Goal: Information Seeking & Learning: Learn about a topic

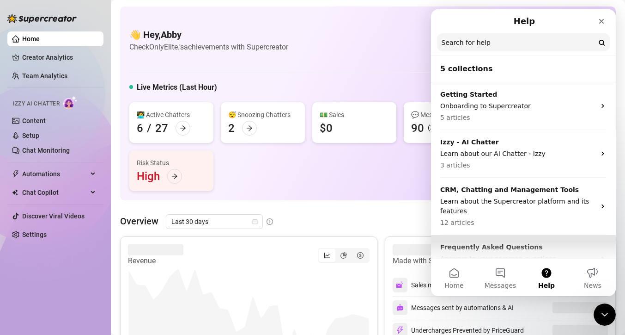
scroll to position [71, 0]
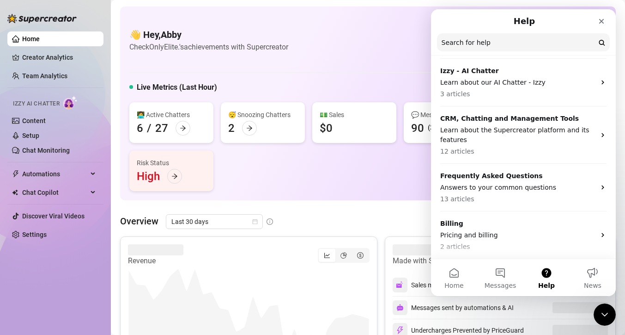
click at [372, 199] on div "👋 Hey, Abby Check OnlyElite.'s achievements with Supercreator $100K Agency Mont…" at bounding box center [368, 103] width 496 height 194
click at [351, 194] on div "👋 Hey, Abby Check OnlyElite.'s achievements with Supercreator $100K Agency Mont…" at bounding box center [368, 103] width 496 height 194
click at [33, 118] on link "Content" at bounding box center [34, 120] width 24 height 7
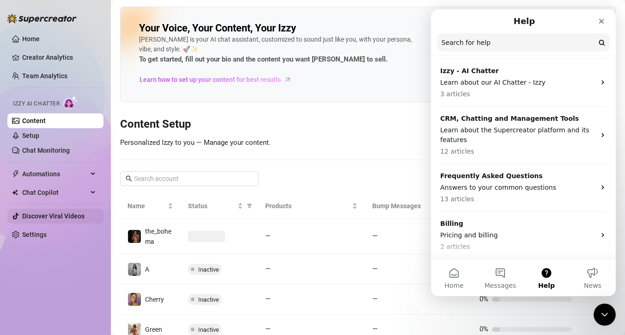
click at [60, 212] on link "Discover Viral Videos" at bounding box center [53, 215] width 62 height 7
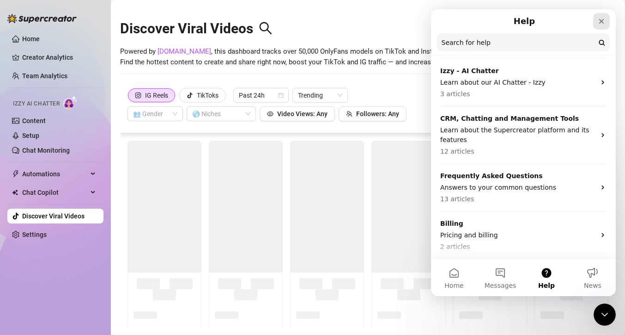
click at [603, 21] on icon "Close" at bounding box center [601, 21] width 7 height 7
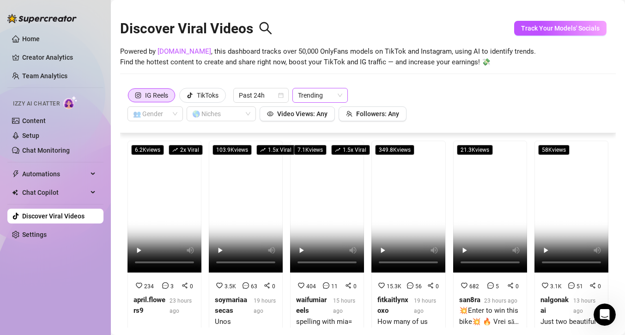
click at [338, 94] on span "Trending" at bounding box center [320, 95] width 44 height 14
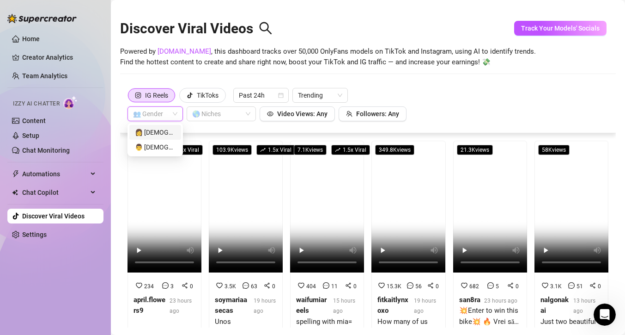
click at [168, 116] on input "search" at bounding box center [151, 114] width 36 height 14
click at [154, 134] on div "👩 [DEMOGRAPHIC_DATA]" at bounding box center [155, 132] width 41 height 10
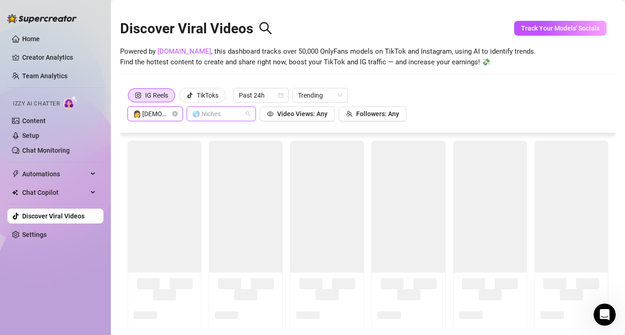
click at [246, 115] on div "🌎 Niches" at bounding box center [221, 113] width 69 height 15
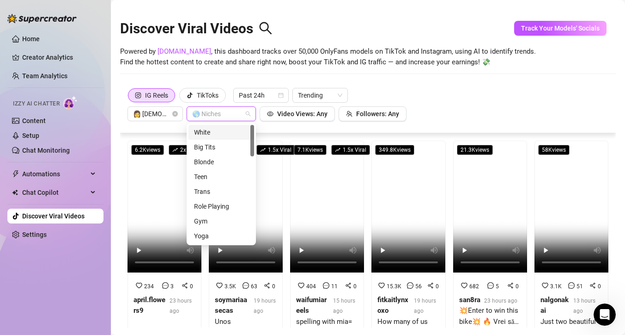
click at [207, 132] on div "White" at bounding box center [221, 132] width 55 height 10
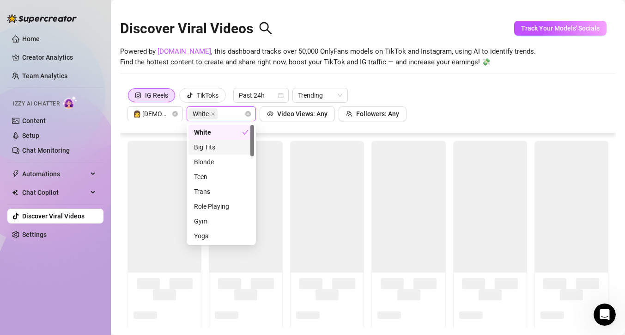
click at [216, 148] on div "Big Tits" at bounding box center [221, 147] width 55 height 10
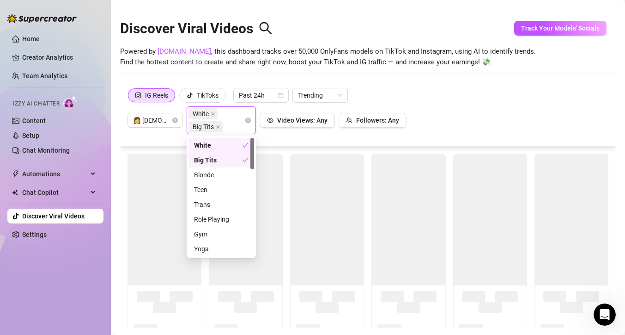
click at [206, 175] on div "Blonde" at bounding box center [221, 175] width 55 height 10
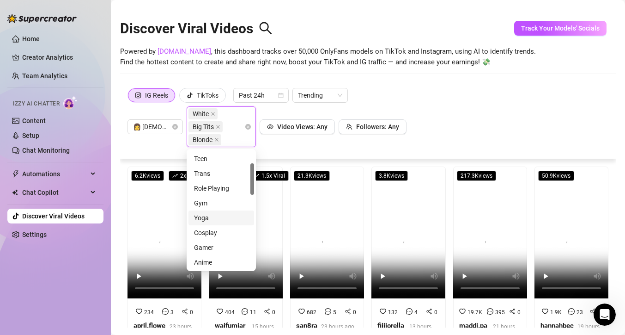
scroll to position [46, 0]
click at [206, 194] on div "Gym" at bounding box center [222, 200] width 66 height 15
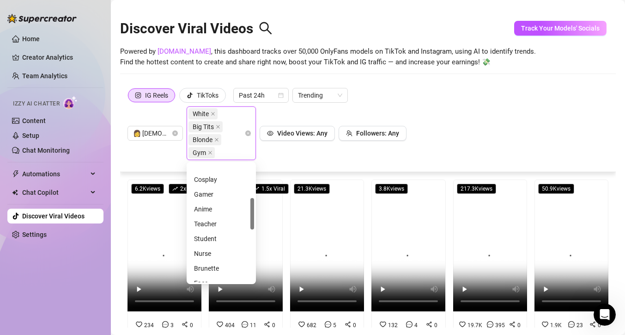
scroll to position [128, 0]
click at [211, 203] on div "Teacher" at bounding box center [221, 206] width 55 height 10
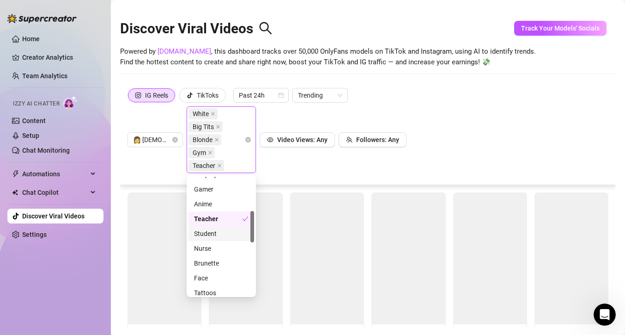
click at [211, 235] on div "Student" at bounding box center [221, 233] width 55 height 10
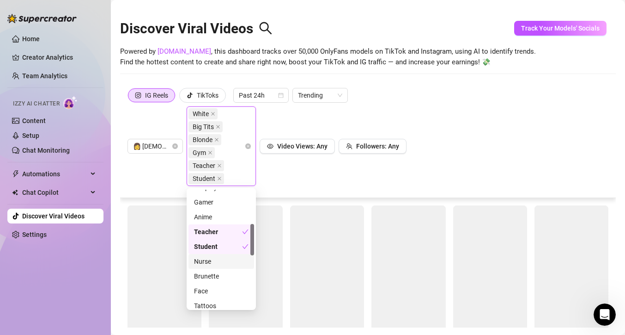
click at [213, 263] on div "Nurse" at bounding box center [221, 261] width 55 height 10
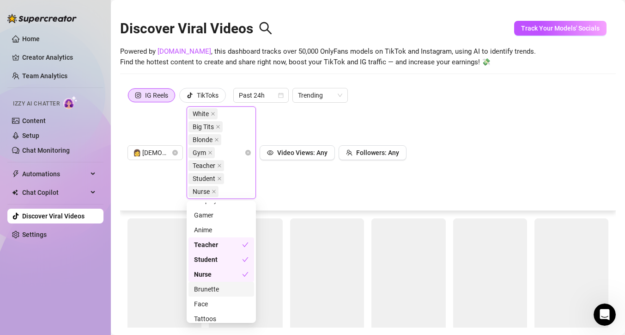
click at [215, 290] on div "Brunette" at bounding box center [221, 289] width 55 height 10
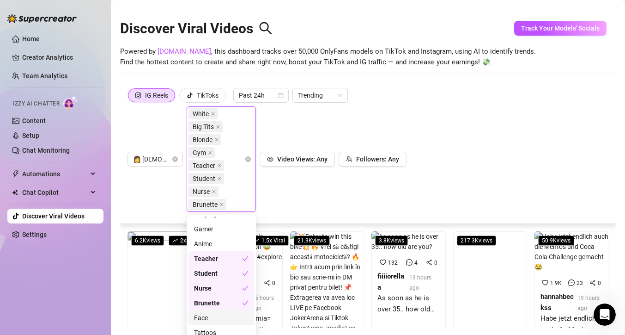
click at [207, 319] on div "Face" at bounding box center [221, 318] width 55 height 10
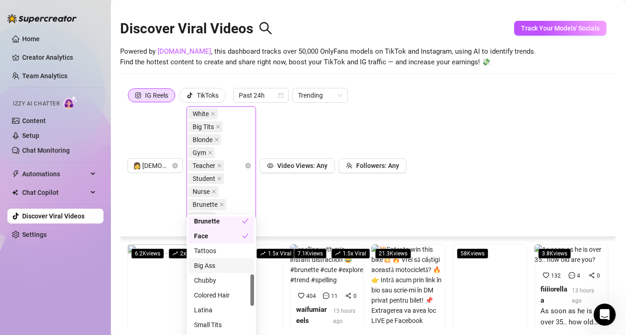
scroll to position [217, 0]
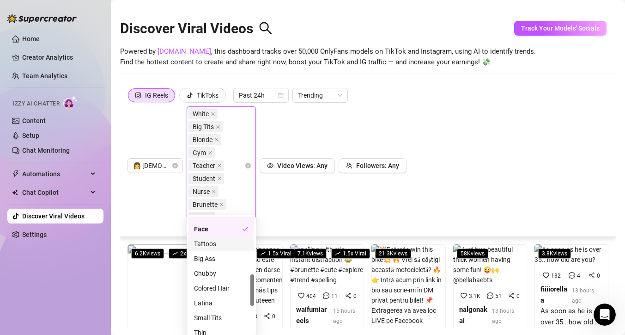
click at [212, 244] on div "Tattoos" at bounding box center [221, 244] width 55 height 10
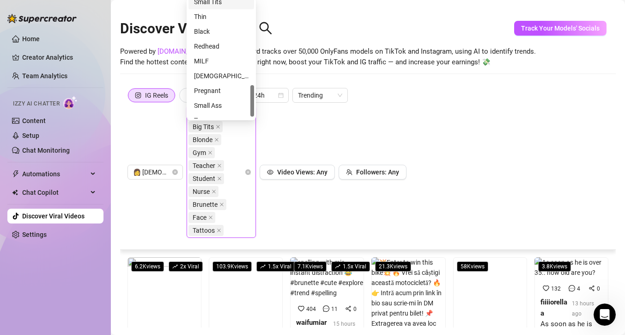
scroll to position [319, 0]
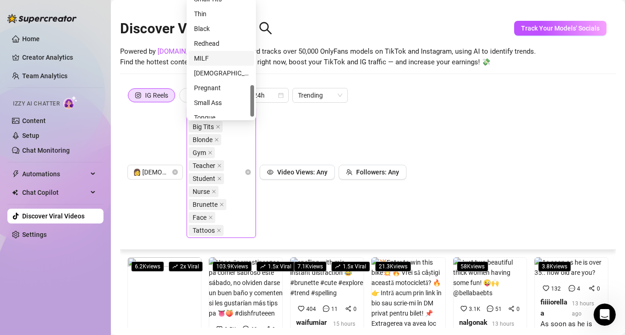
click at [204, 60] on div "MILF" at bounding box center [221, 58] width 55 height 10
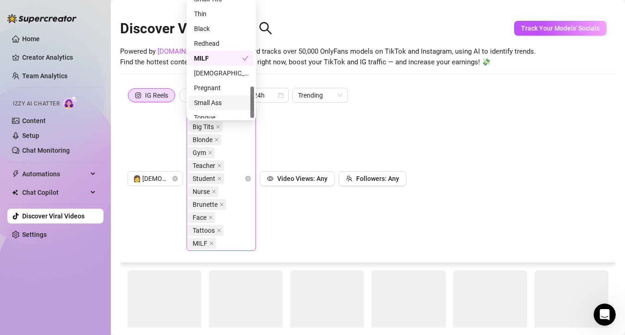
scroll to position [325, 0]
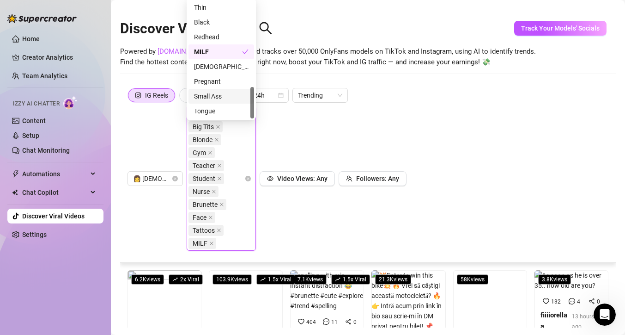
click at [313, 147] on div "👩 [DEMOGRAPHIC_DATA] White Big Tits Blonde Gym Teacher Student Nurse Brunette F…" at bounding box center [267, 178] width 279 height 144
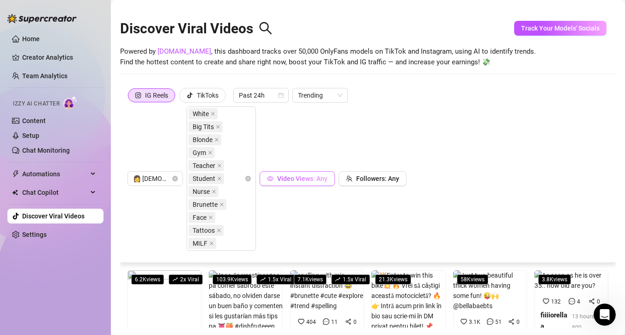
click at [302, 180] on span "Video Views: Any" at bounding box center [302, 178] width 50 height 7
click at [465, 133] on div "IG Reels TikToks Past 24h Trending 👩 [DEMOGRAPHIC_DATA] White Big Tits Blonde G…" at bounding box center [368, 169] width 481 height 163
click at [213, 89] on div "TikToks" at bounding box center [208, 95] width 22 height 14
click at [182, 98] on input "TikToks" at bounding box center [182, 98] width 0 height 0
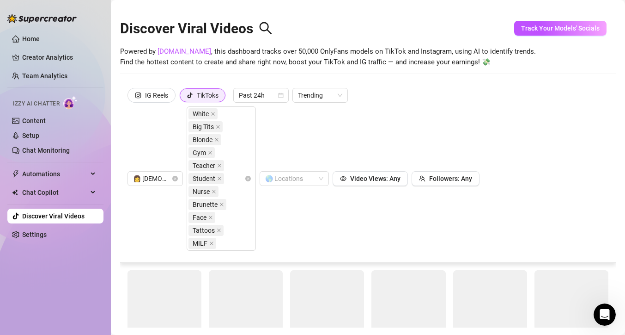
click at [213, 89] on div "TikToks" at bounding box center [208, 95] width 22 height 14
click at [183, 98] on input "TikToks" at bounding box center [183, 98] width 0 height 0
click at [138, 97] on icon "instagram" at bounding box center [138, 95] width 6 height 6
click at [130, 98] on input "IG Reels" at bounding box center [130, 98] width 0 height 0
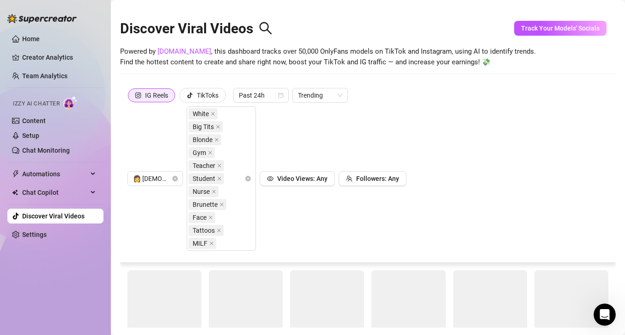
click at [151, 95] on div "IG Reels" at bounding box center [156, 95] width 23 height 14
click at [131, 98] on input "IG Reels" at bounding box center [131, 98] width 0 height 0
click at [155, 93] on div "IG Reels" at bounding box center [156, 95] width 23 height 14
click at [131, 98] on input "IG Reels" at bounding box center [131, 98] width 0 height 0
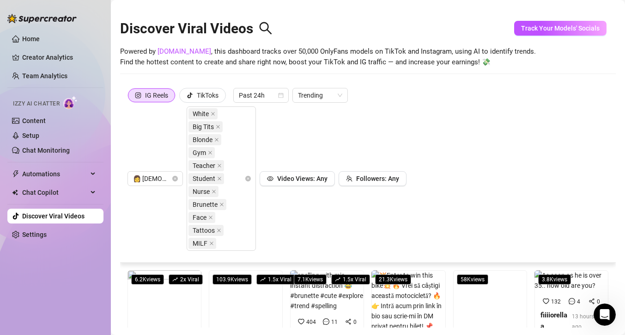
click at [500, 122] on div "IG Reels TikToks Past 24h Trending 👩 [DEMOGRAPHIC_DATA] White Big Tits Blonde G…" at bounding box center [368, 169] width 481 height 163
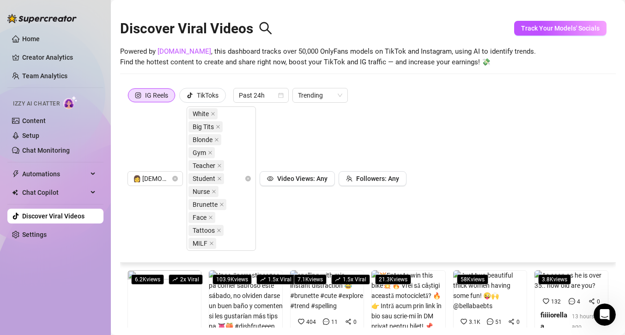
scroll to position [20, 0]
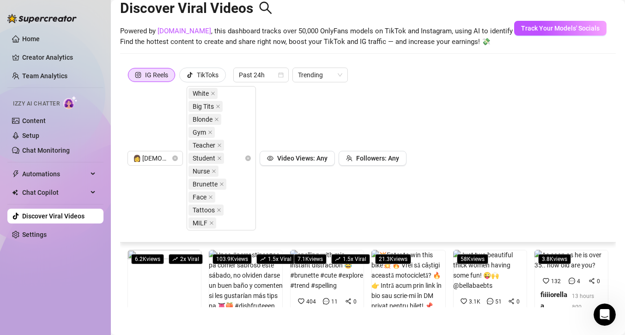
click at [280, 199] on div "👩 [DEMOGRAPHIC_DATA] White Big Tits Blonde Gym Teacher Student Nurse Brunette F…" at bounding box center [267, 158] width 279 height 144
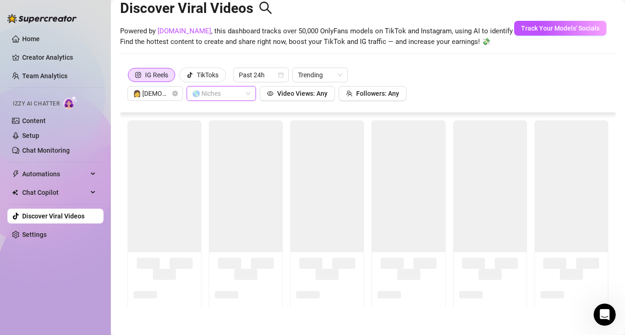
click at [248, 92] on div "🌎 Niches" at bounding box center [221, 93] width 69 height 15
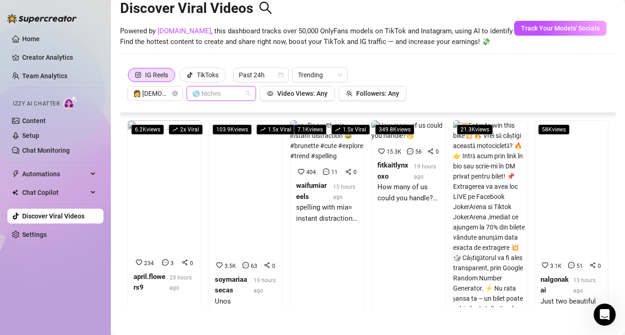
click at [492, 85] on div "IG Reels TikToks Past 24h Trending 👩 [DEMOGRAPHIC_DATA] 🌎 Niches Video Views: A…" at bounding box center [368, 83] width 481 height 33
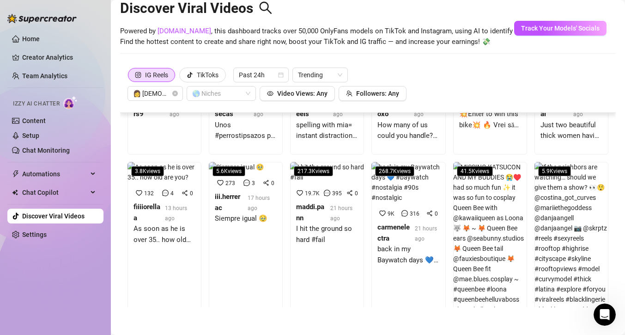
scroll to position [0, 0]
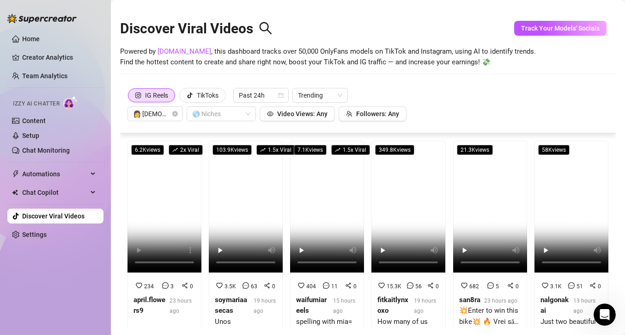
click at [111, 252] on main "Discover Viral Videos Powered by [DOMAIN_NAME] , this dashboard tracks over 50,…" at bounding box center [368, 177] width 515 height 355
click at [487, 97] on div "IG Reels TikToks Past 24h Trending 👩 [DEMOGRAPHIC_DATA] 🌎 Niches Video Views: A…" at bounding box center [368, 104] width 481 height 33
